Goal: Task Accomplishment & Management: Complete application form

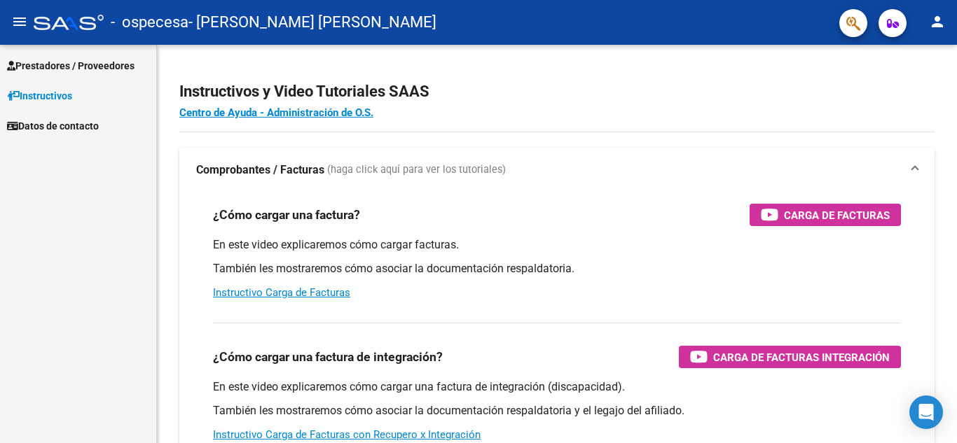
click at [86, 59] on span "Prestadores / Proveedores" at bounding box center [70, 65] width 127 height 15
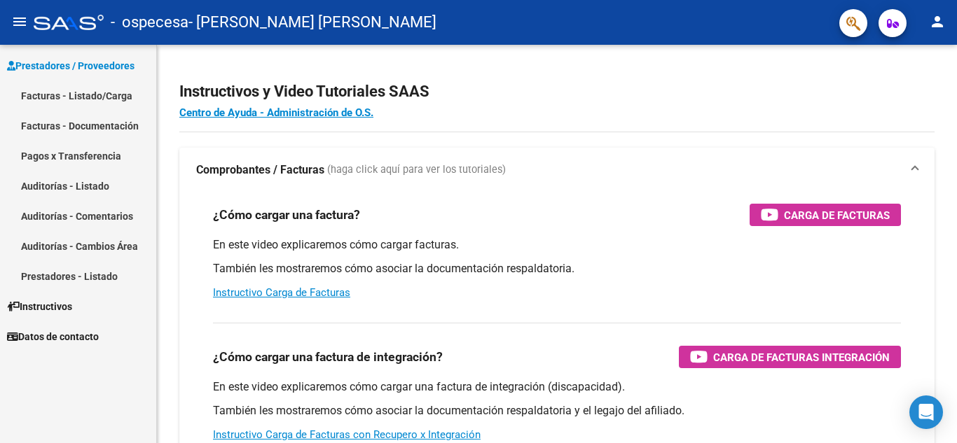
click at [87, 95] on link "Facturas - Listado/Carga" at bounding box center [78, 96] width 156 height 30
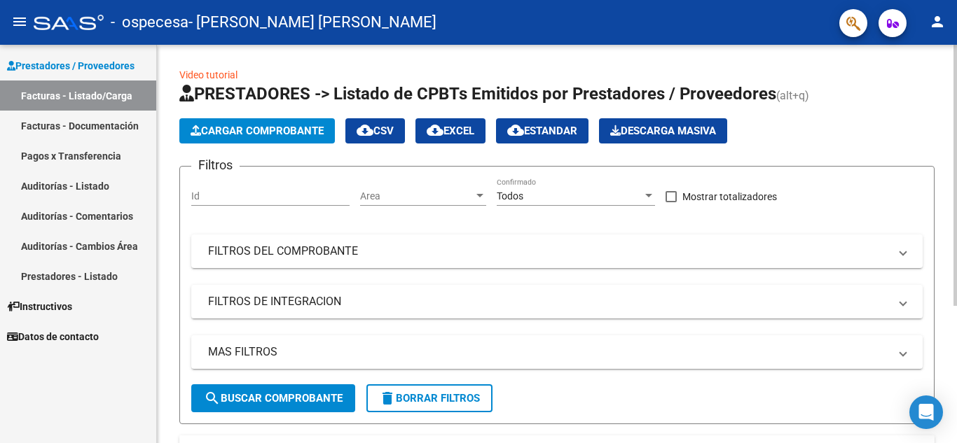
click at [248, 134] on span "Cargar Comprobante" at bounding box center [257, 131] width 133 height 13
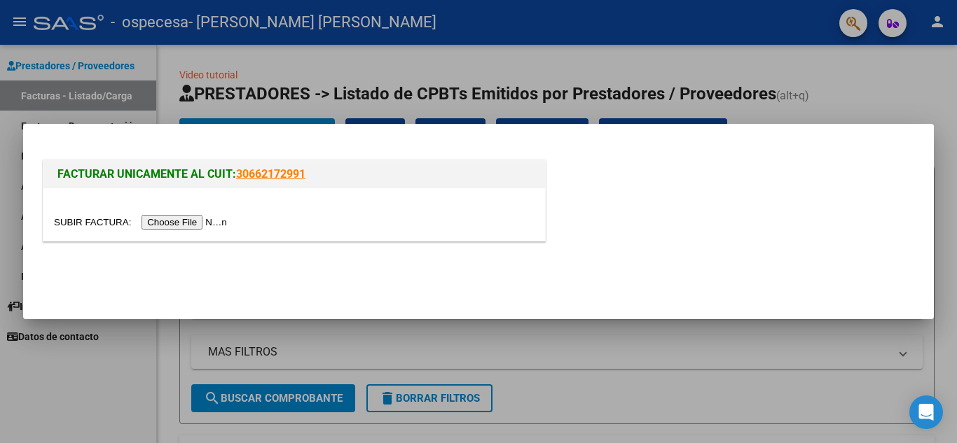
click at [207, 226] on input "file" at bounding box center [142, 222] width 177 height 15
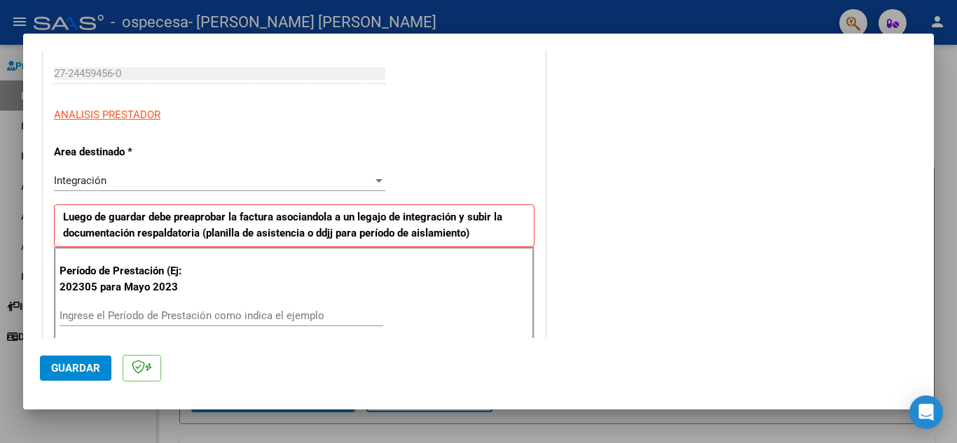
scroll to position [350, 0]
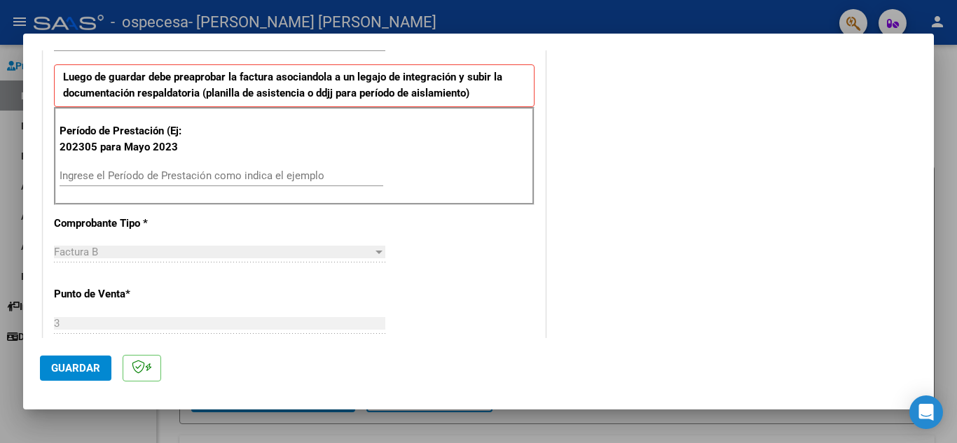
click at [228, 177] on input "Ingrese el Período de Prestación como indica el ejemplo" at bounding box center [222, 176] width 324 height 13
type input "202506"
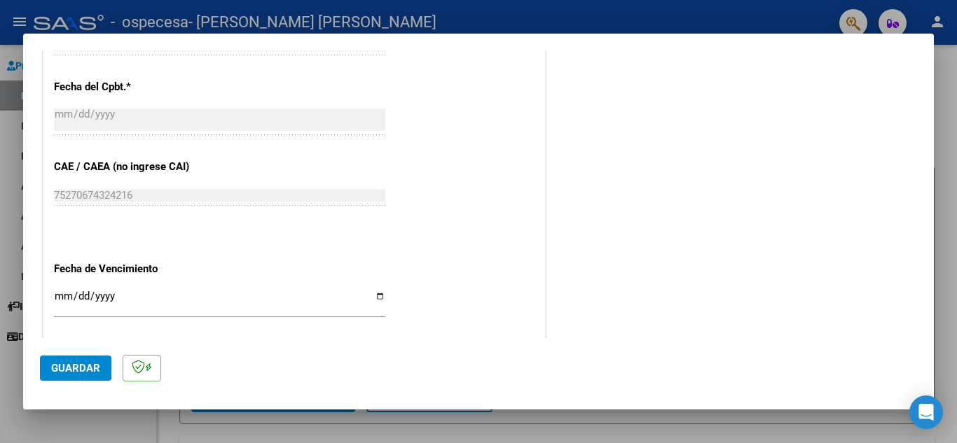
scroll to position [911, 0]
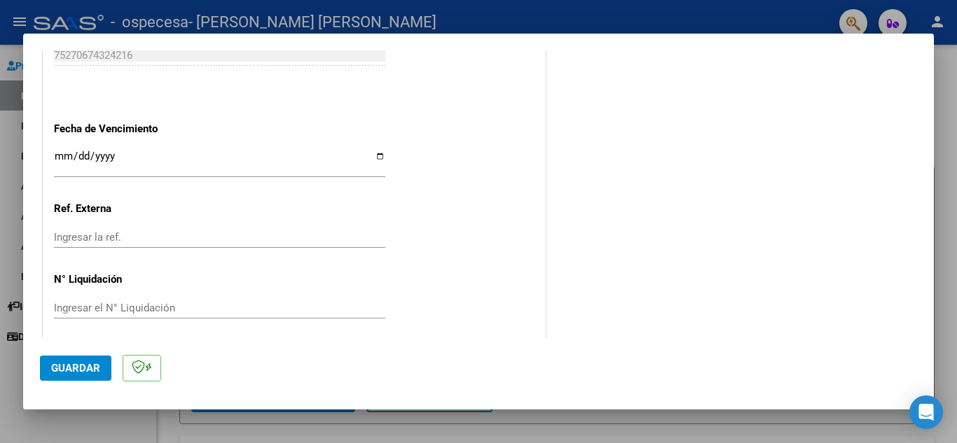
click at [377, 155] on input "Ingresar la fecha" at bounding box center [219, 162] width 331 height 22
type input "[DATE]"
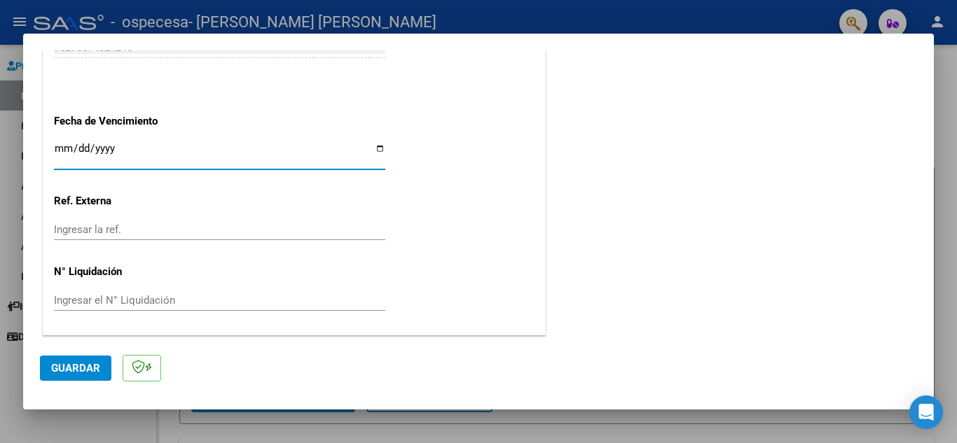
click at [76, 364] on span "Guardar" at bounding box center [75, 368] width 49 height 13
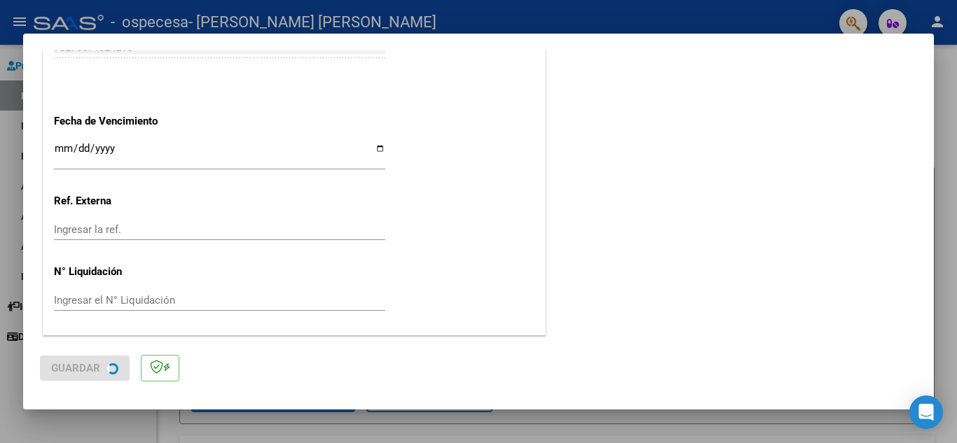
scroll to position [0, 0]
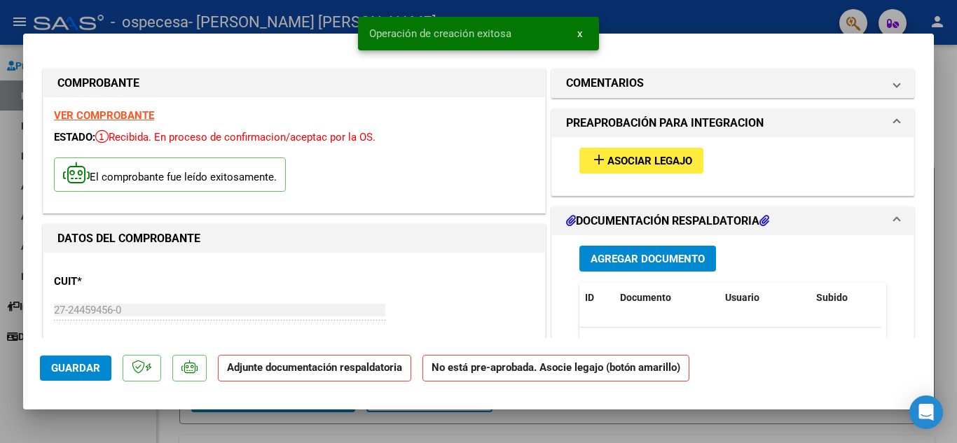
click at [652, 162] on span "Asociar Legajo" at bounding box center [649, 161] width 85 height 13
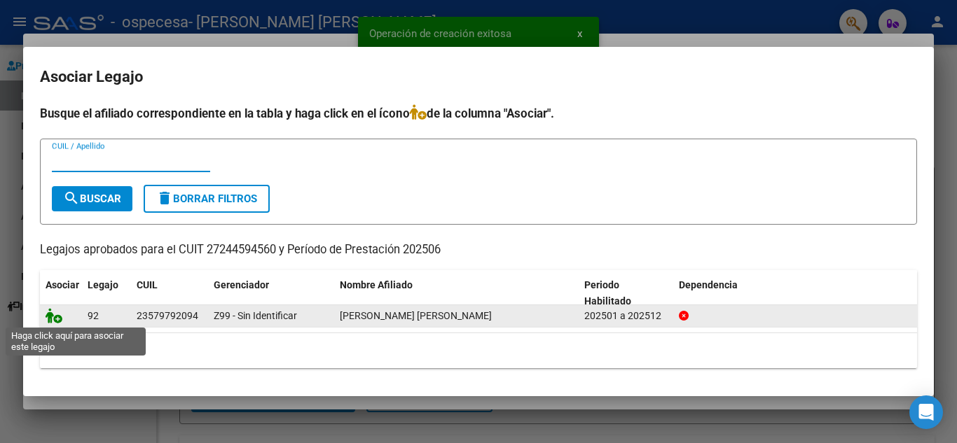
click at [60, 317] on icon at bounding box center [54, 315] width 17 height 15
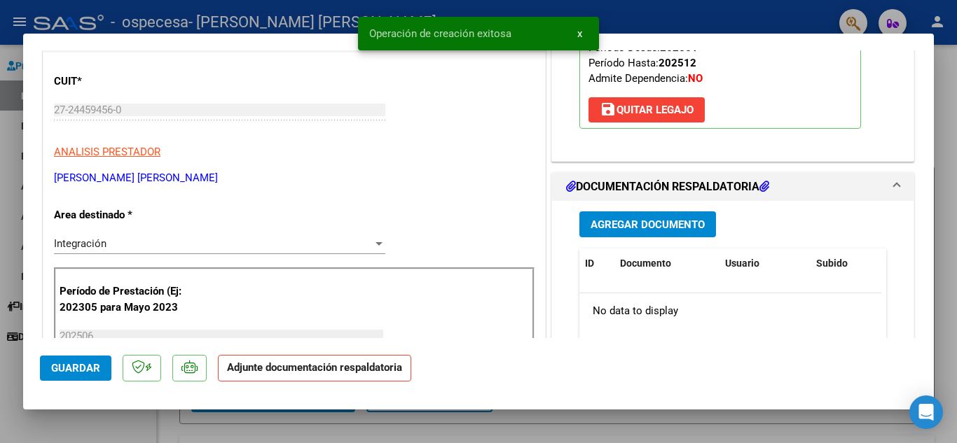
scroll to position [210, 0]
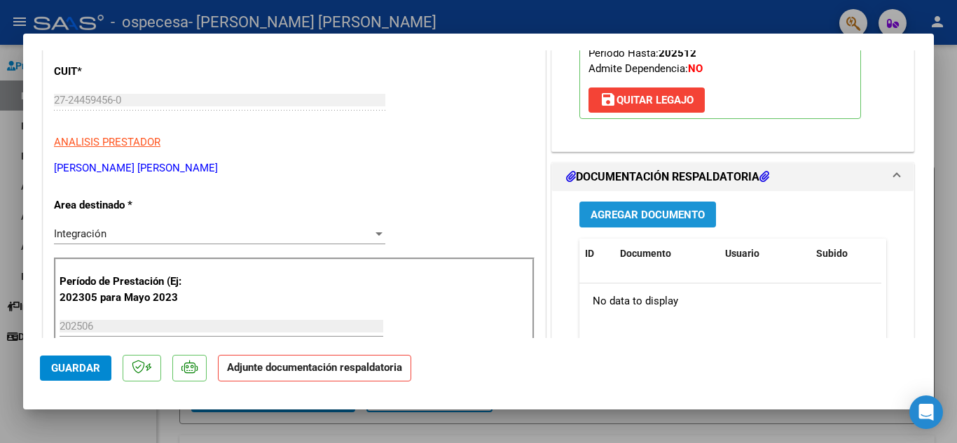
click at [644, 212] on span "Agregar Documento" at bounding box center [648, 215] width 114 height 13
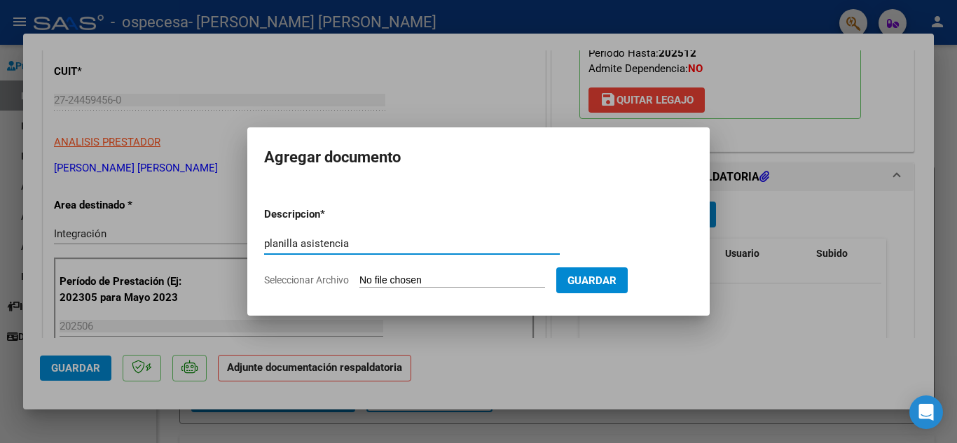
type input "planilla asistencia"
click at [502, 275] on input "Seleccionar Archivo" at bounding box center [452, 281] width 186 height 13
type input "C:\fakepath\[PERSON_NAME] JUNIO.pdf"
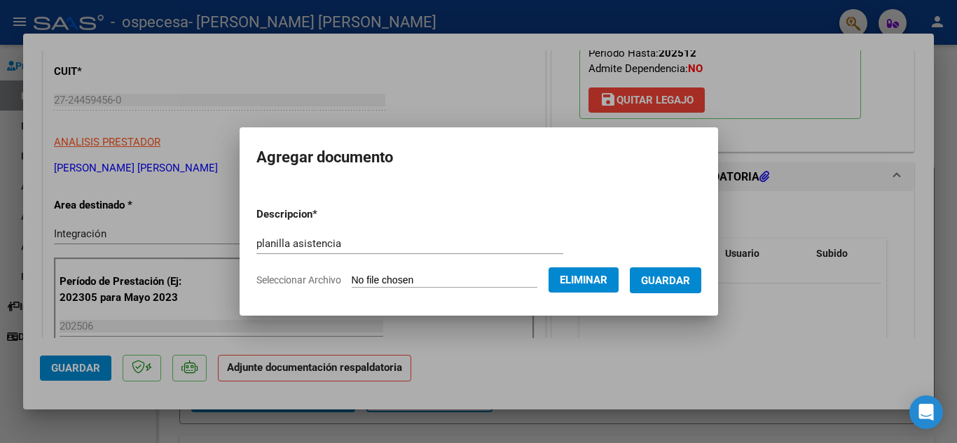
click at [688, 278] on span "Guardar" at bounding box center [665, 281] width 49 height 13
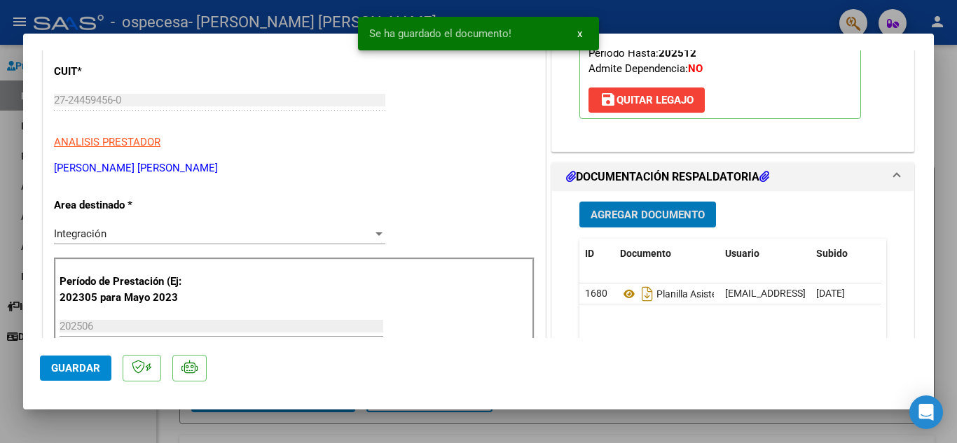
click at [58, 373] on span "Guardar" at bounding box center [75, 368] width 49 height 13
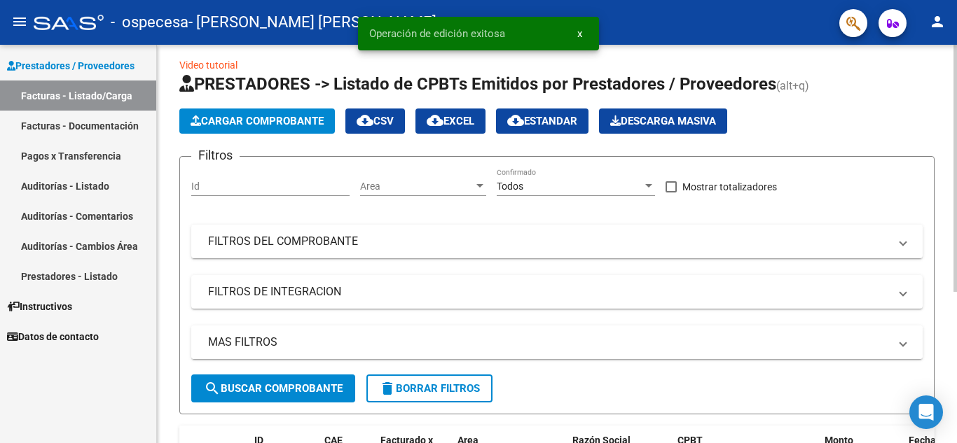
scroll to position [0, 0]
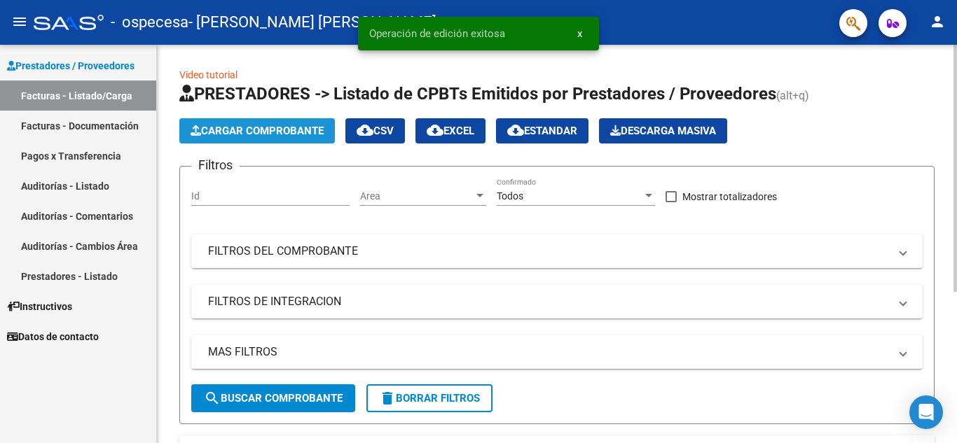
click at [242, 127] on span "Cargar Comprobante" at bounding box center [257, 131] width 133 height 13
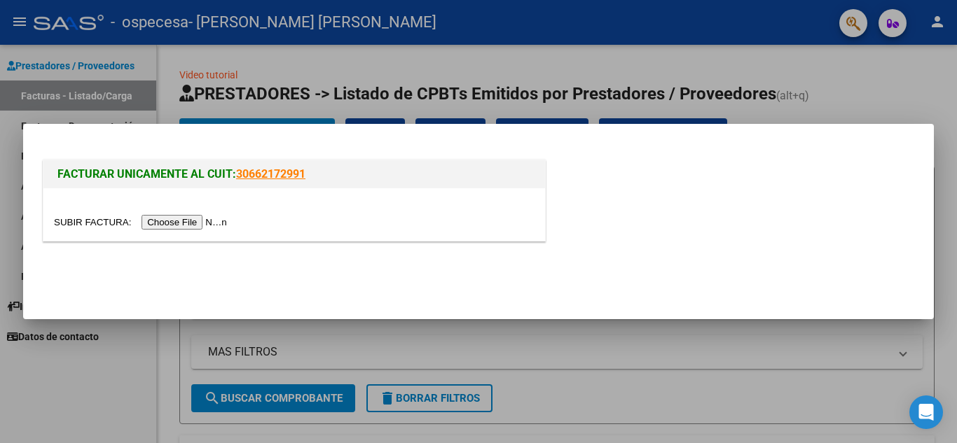
click at [215, 228] on input "file" at bounding box center [142, 222] width 177 height 15
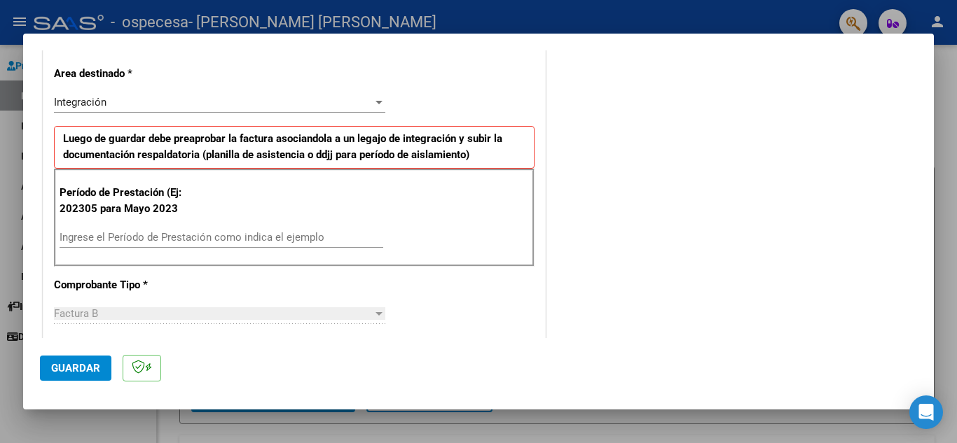
scroll to position [350, 0]
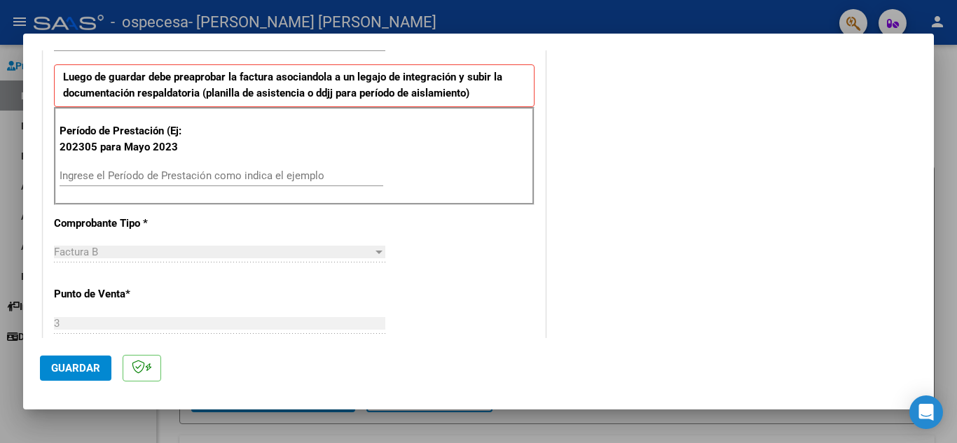
click at [274, 179] on input "Ingrese el Período de Prestación como indica el ejemplo" at bounding box center [222, 176] width 324 height 13
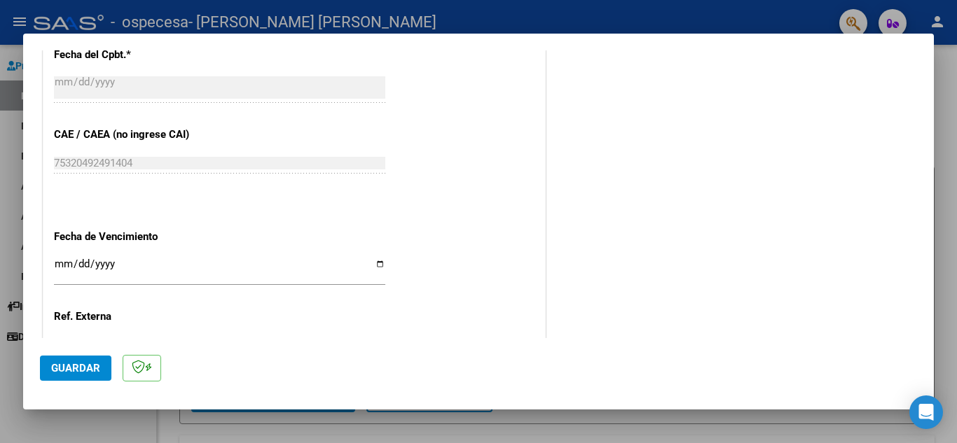
scroll to position [771, 0]
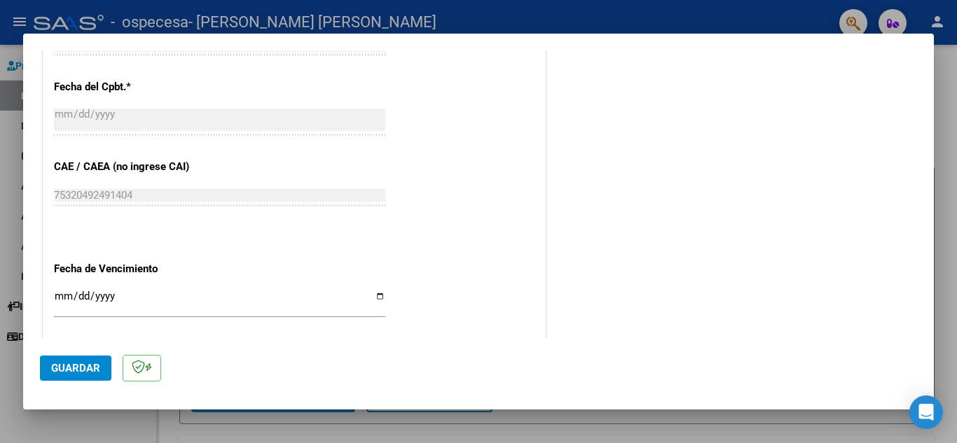
type input "202507"
click at [371, 297] on input "Ingresar la fecha" at bounding box center [219, 302] width 331 height 22
type input "[DATE]"
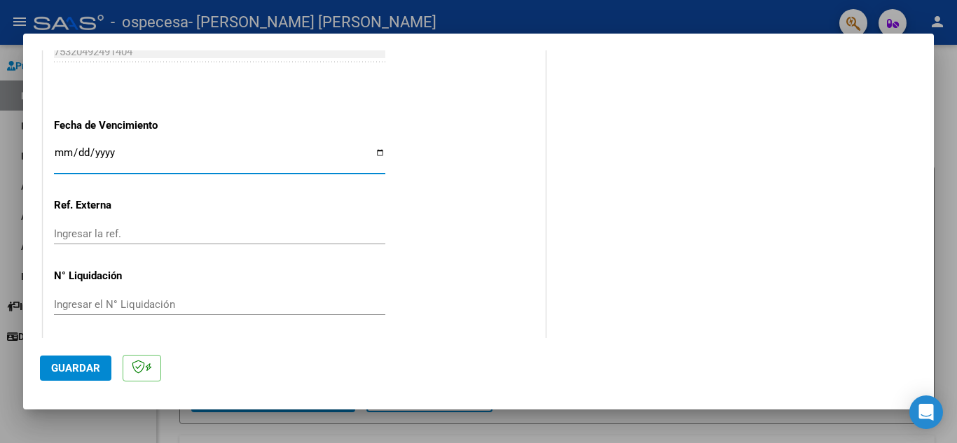
scroll to position [918, 0]
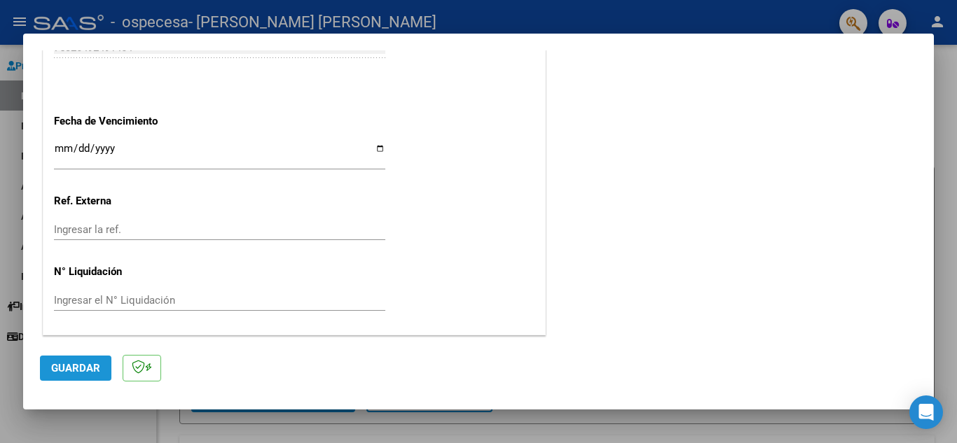
click at [81, 361] on button "Guardar" at bounding box center [75, 368] width 71 height 25
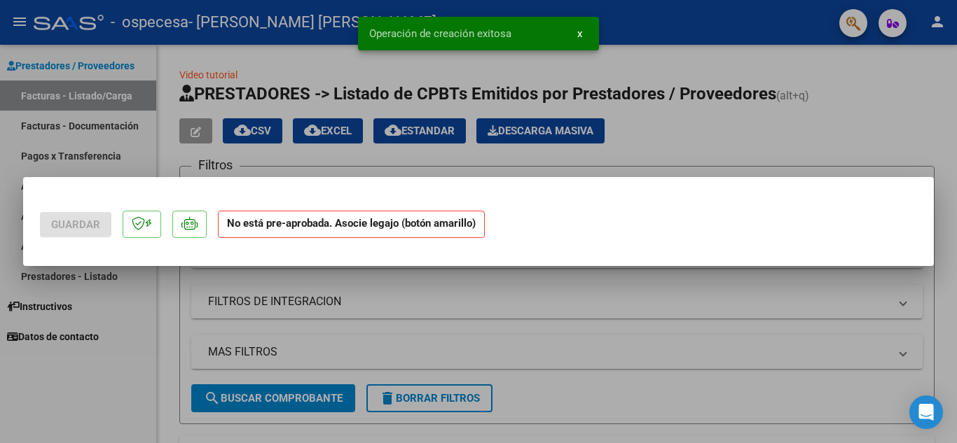
scroll to position [0, 0]
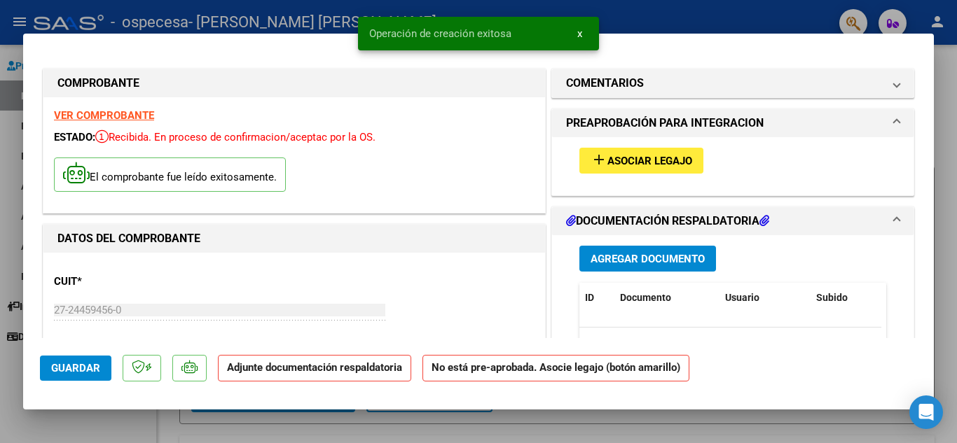
click at [615, 165] on span "Asociar Legajo" at bounding box center [649, 161] width 85 height 13
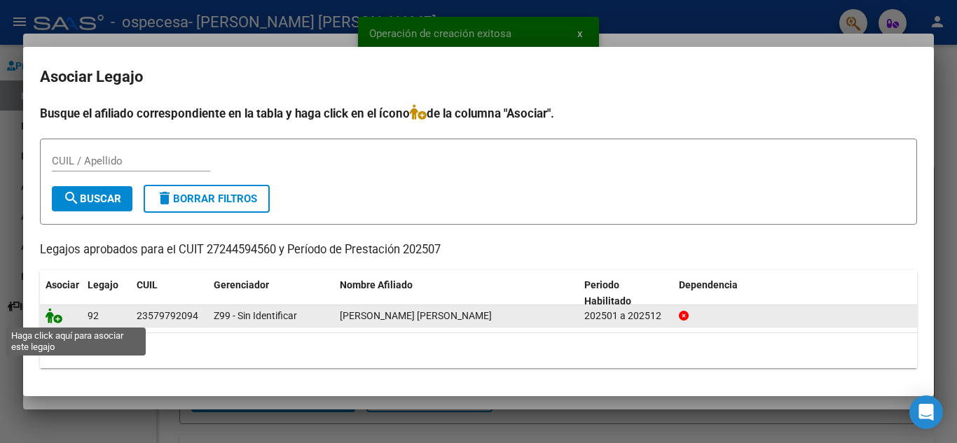
click at [55, 317] on icon at bounding box center [54, 315] width 17 height 15
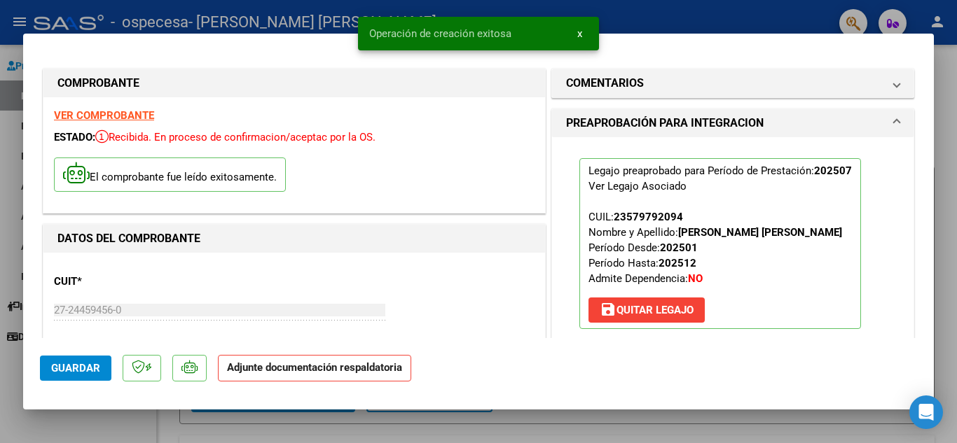
scroll to position [280, 0]
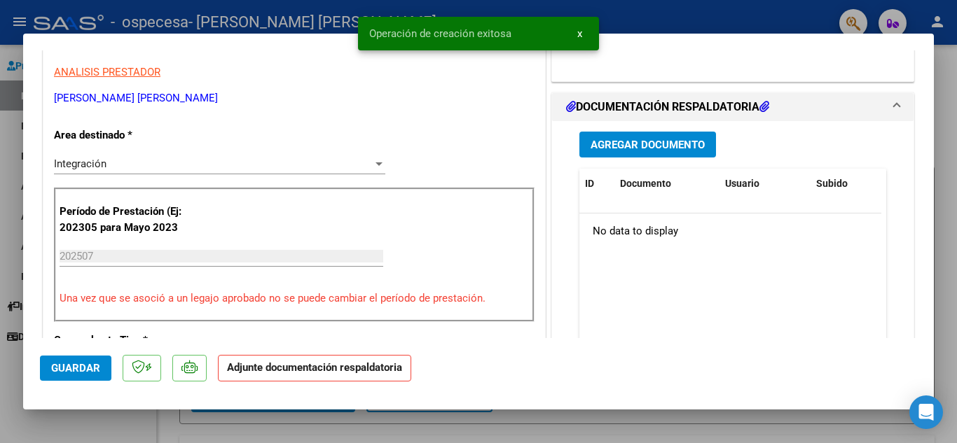
click at [676, 140] on span "Agregar Documento" at bounding box center [648, 145] width 114 height 13
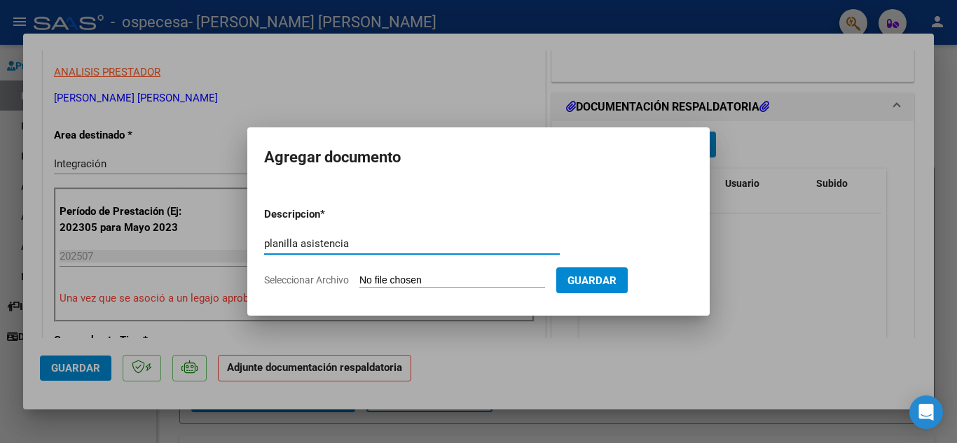
type input "planilla asistencia"
click at [616, 277] on span "Guardar" at bounding box center [591, 281] width 49 height 13
click at [613, 278] on span "Guardar" at bounding box center [591, 281] width 49 height 13
click at [415, 277] on input "Seleccionar Archivo" at bounding box center [452, 281] width 186 height 13
type input "C:\fakepath\[PERSON_NAME] [PERSON_NAME].pdf"
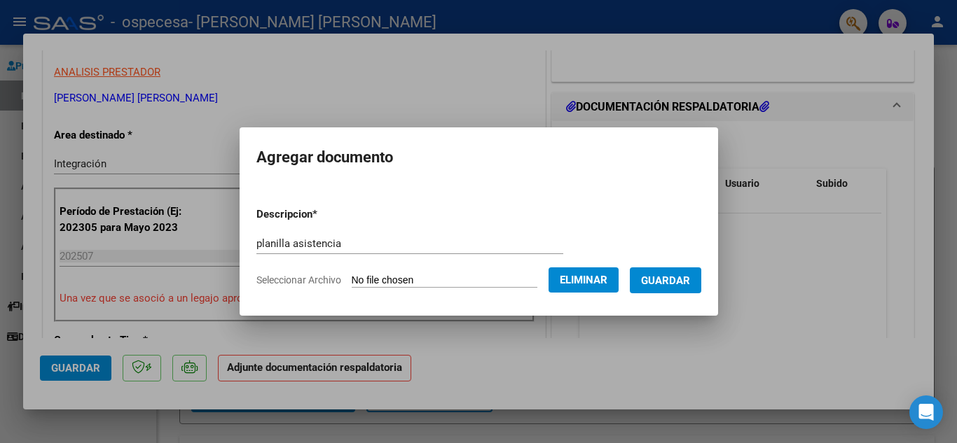
click at [675, 281] on span "Guardar" at bounding box center [665, 281] width 49 height 13
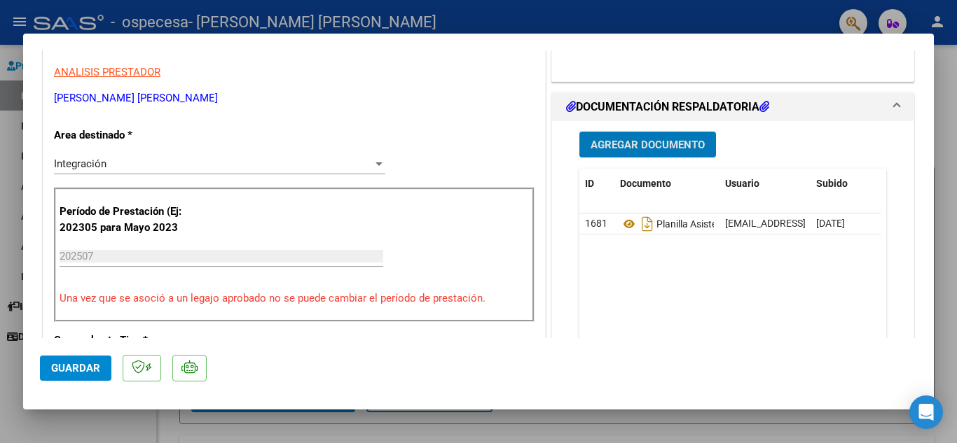
click at [83, 368] on span "Guardar" at bounding box center [75, 368] width 49 height 13
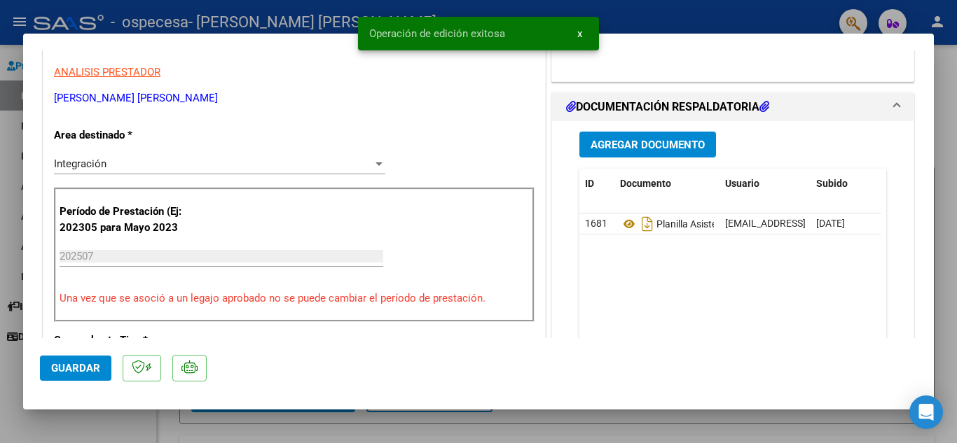
type input "$ 0,00"
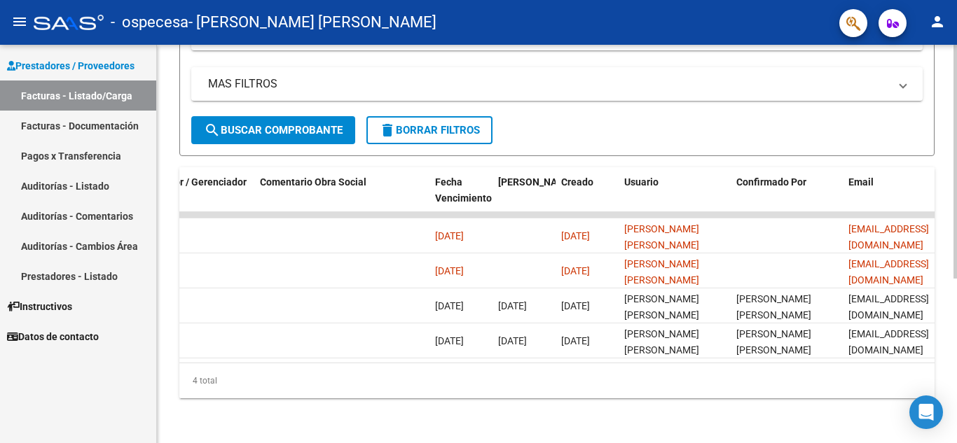
scroll to position [0, 1651]
